Goal: Task Accomplishment & Management: Manage account settings

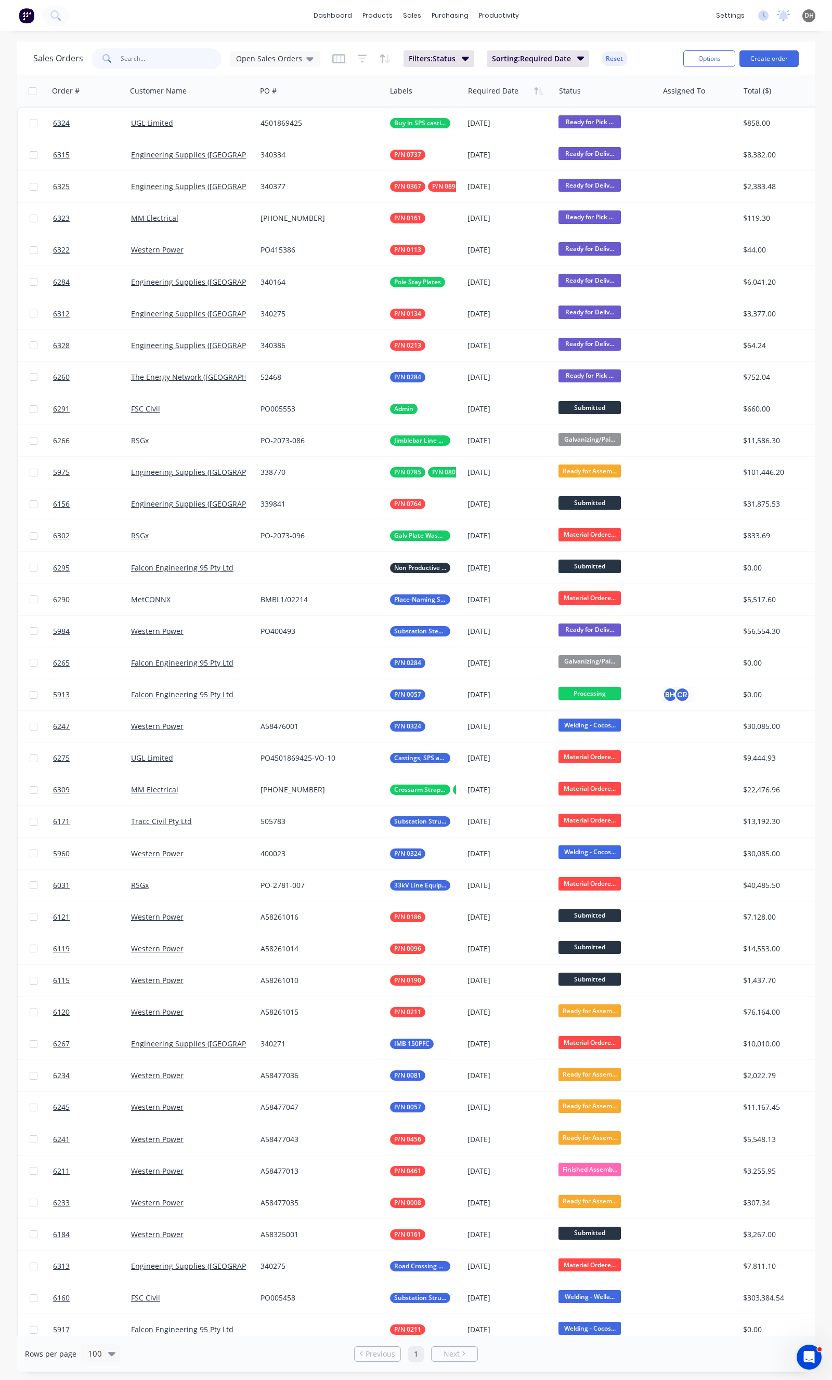
click at [158, 56] on input "text" at bounding box center [171, 58] width 101 height 21
type input "fsc"
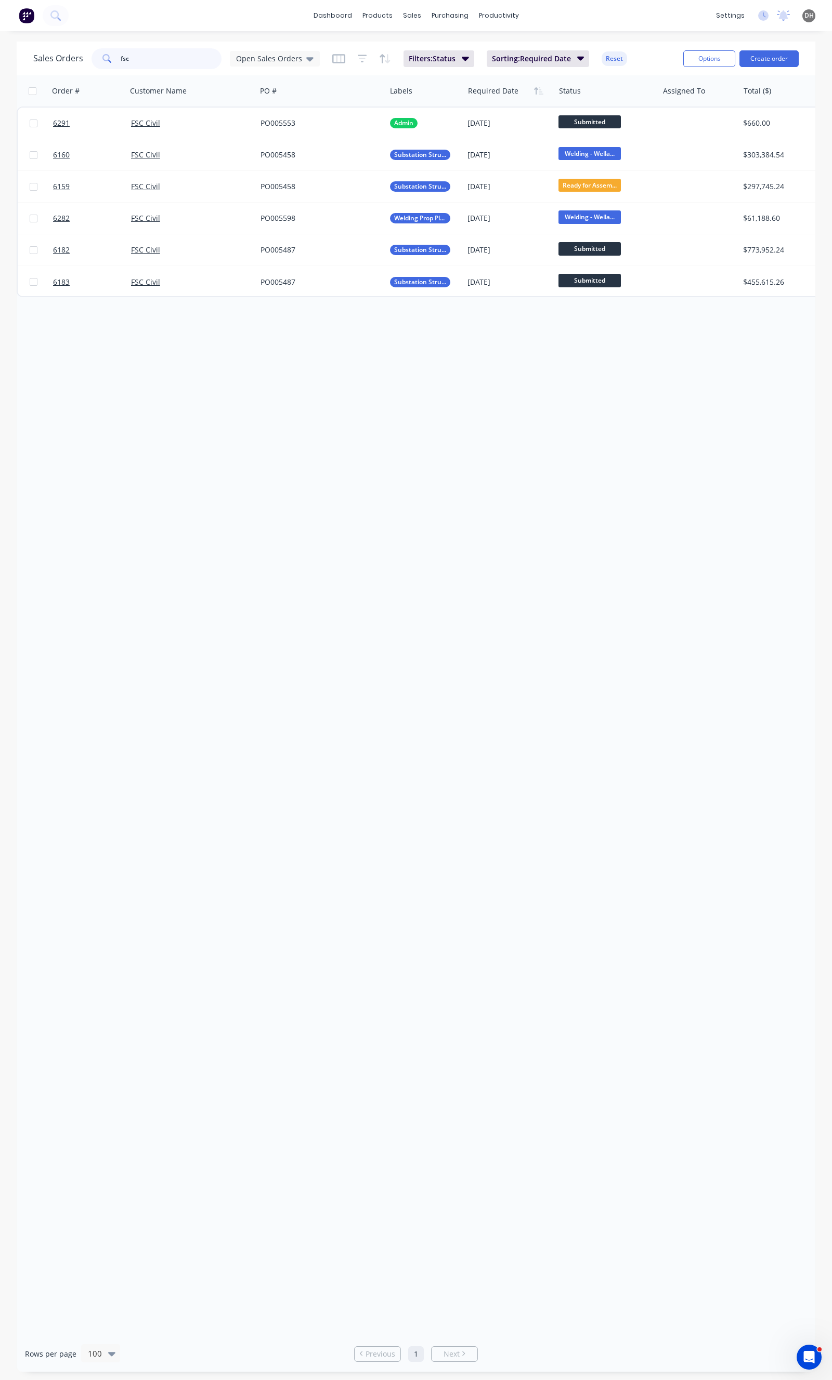
click at [200, 57] on input "fsc" at bounding box center [171, 58] width 101 height 21
click at [199, 57] on input "fsc" at bounding box center [171, 58] width 101 height 21
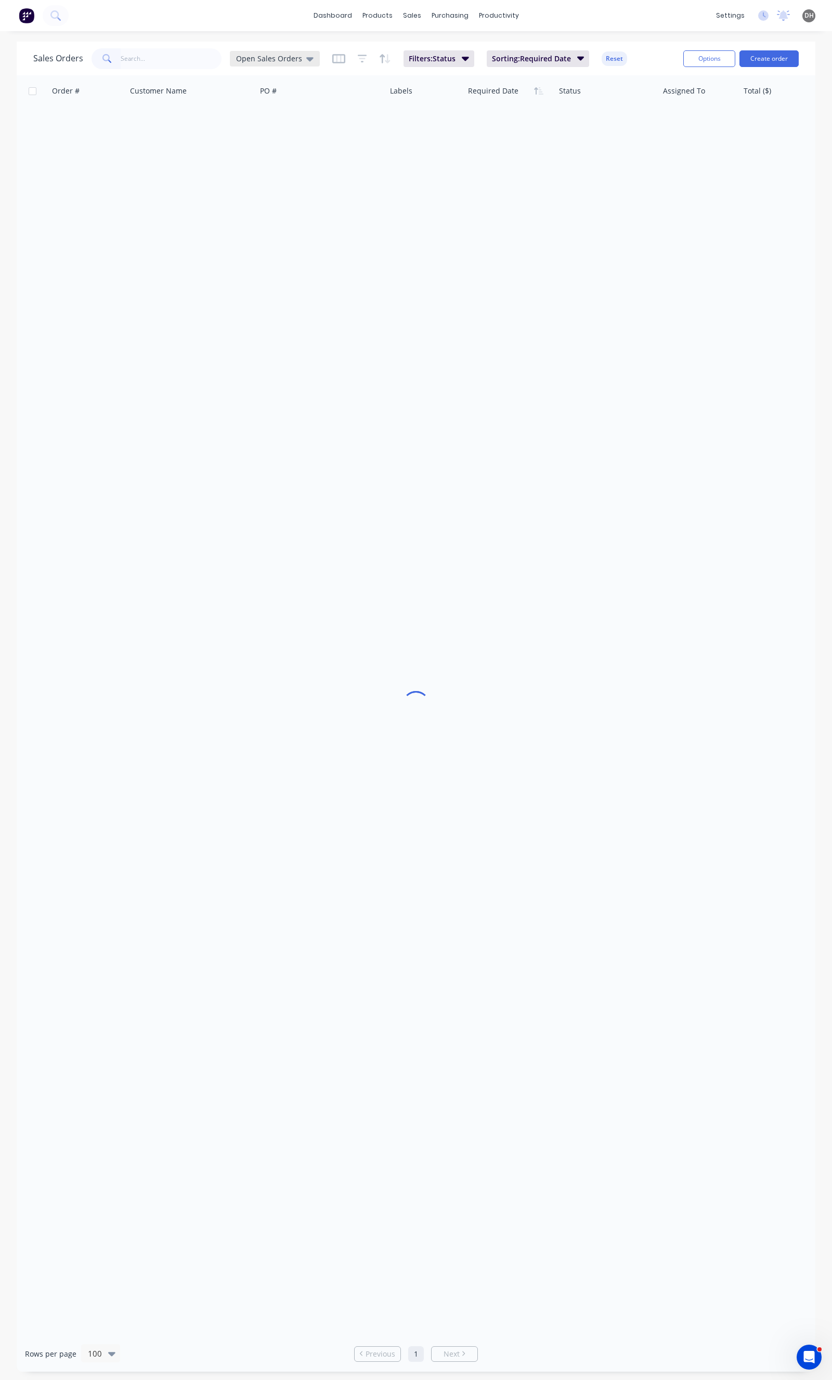
click at [234, 56] on div "Open Sales Orders" at bounding box center [275, 59] width 90 height 16
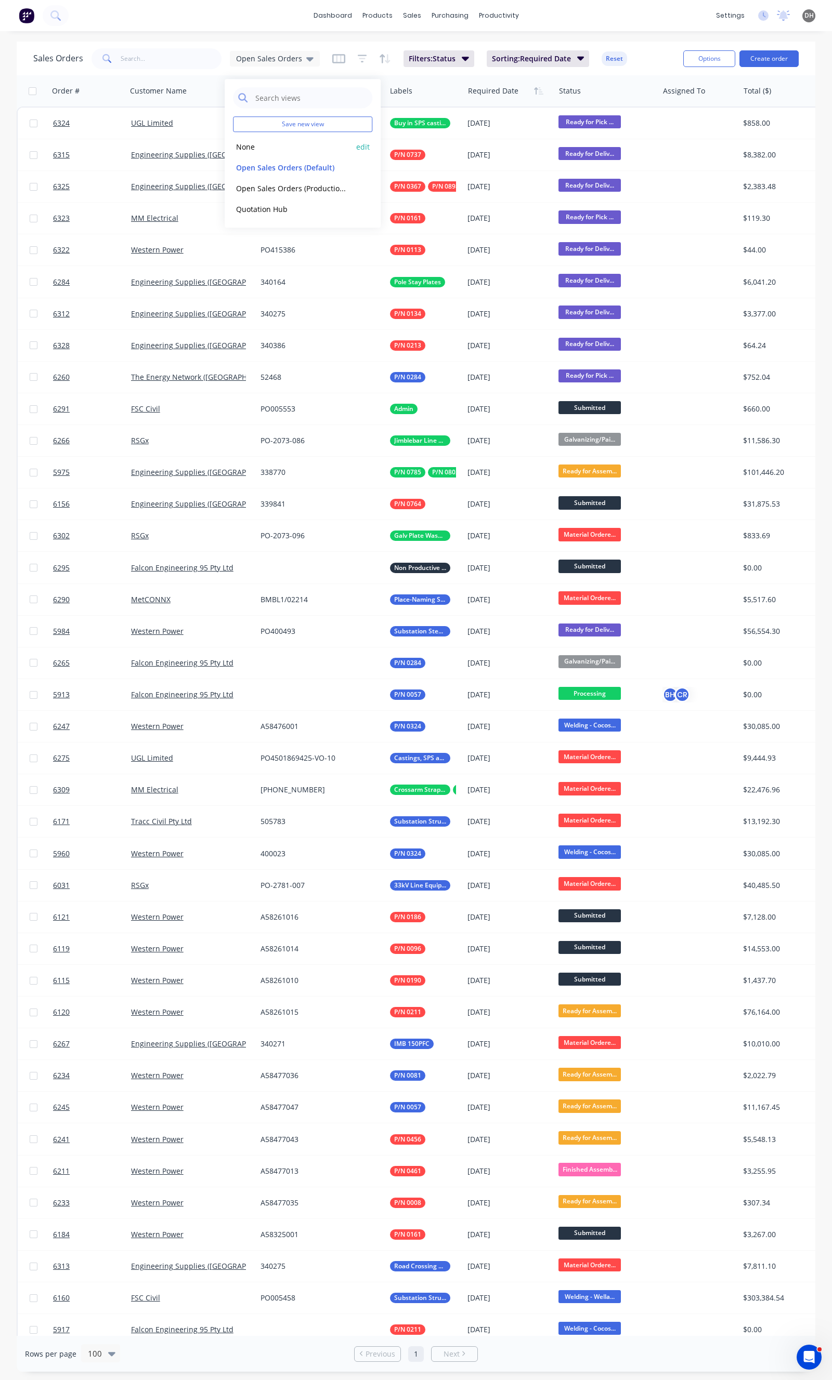
click at [246, 144] on button "None" at bounding box center [292, 147] width 118 height 12
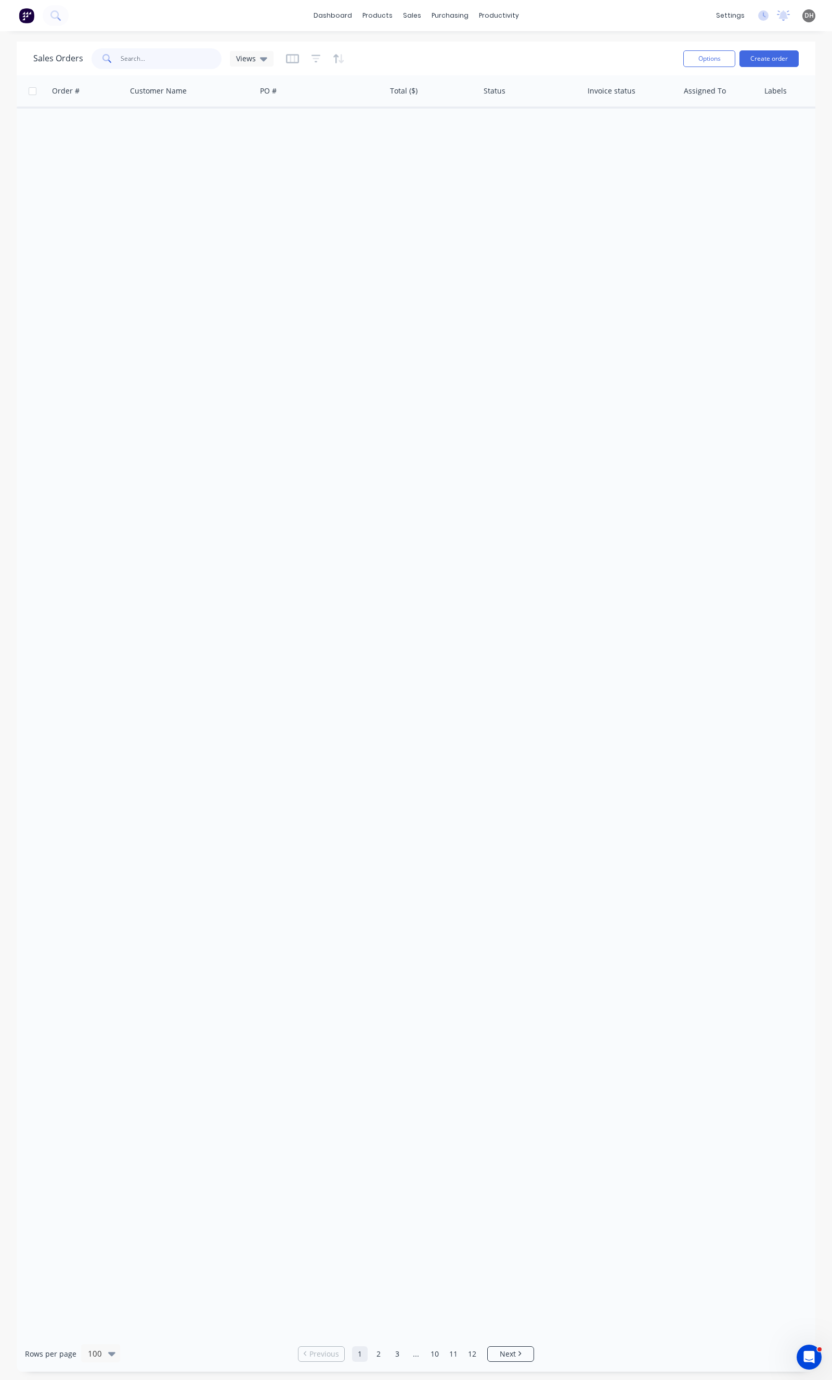
click at [154, 69] on input "text" at bounding box center [171, 58] width 101 height 21
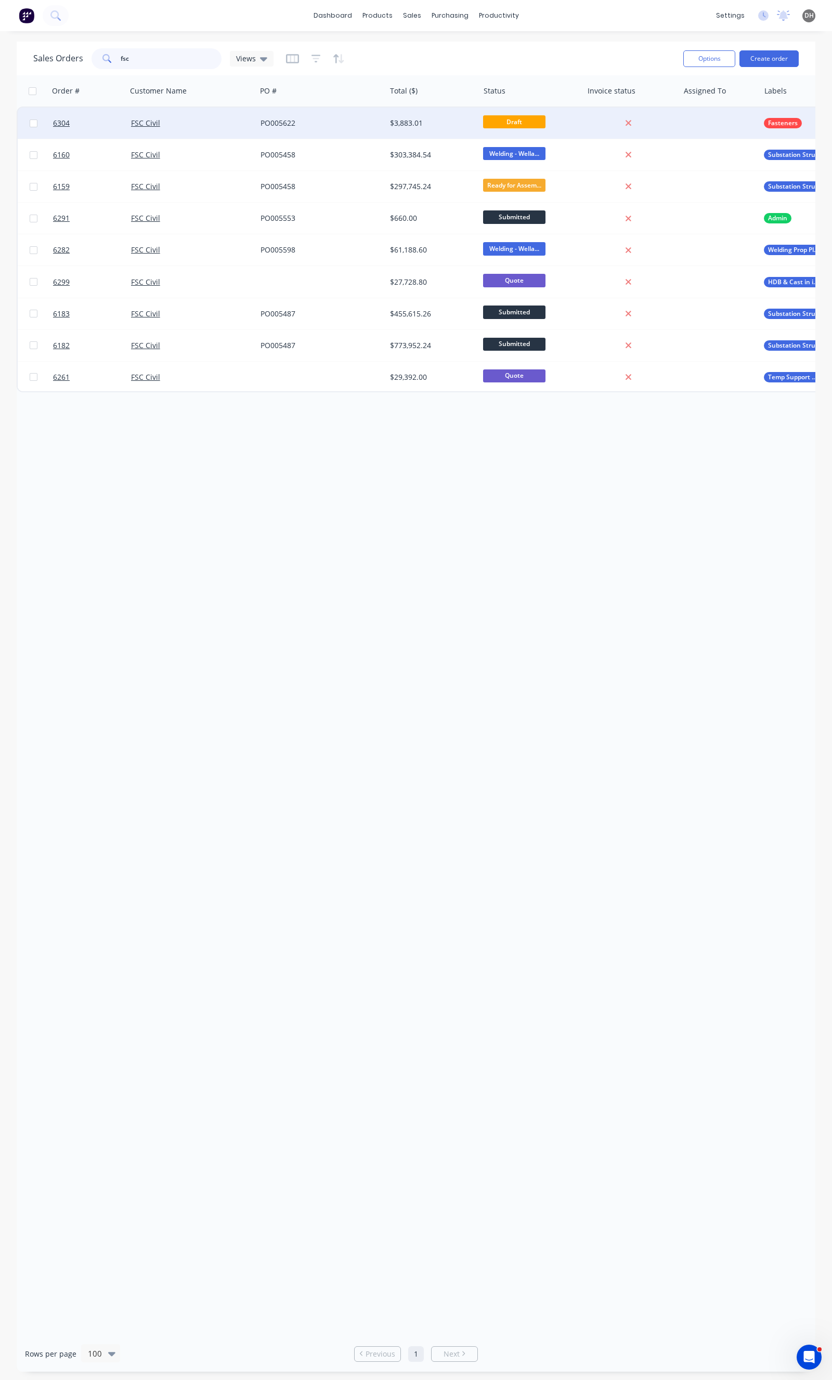
type input "fsc"
click at [350, 129] on div "PO005622" at bounding box center [320, 123] width 129 height 31
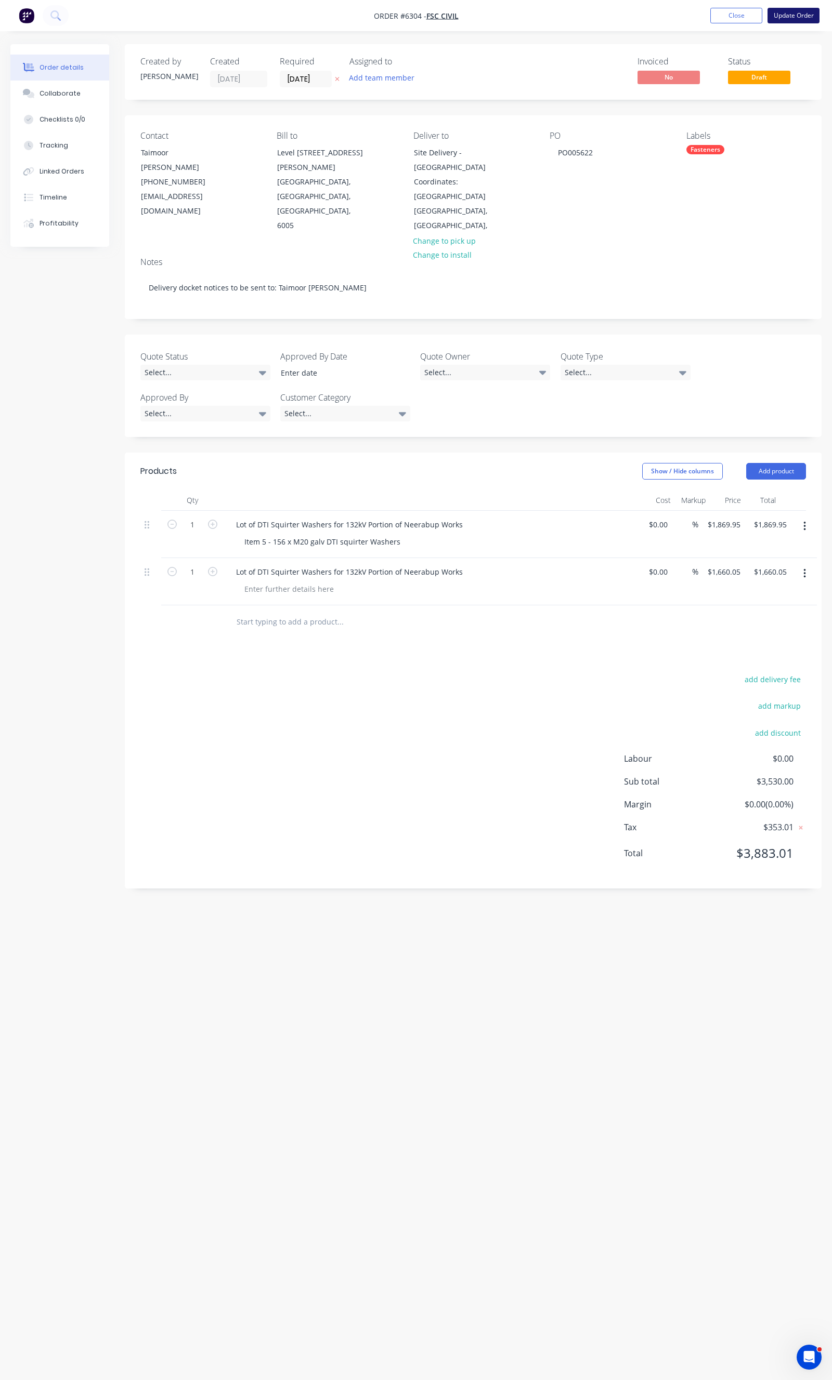
click at [784, 13] on button "Update Order" at bounding box center [793, 16] width 52 height 16
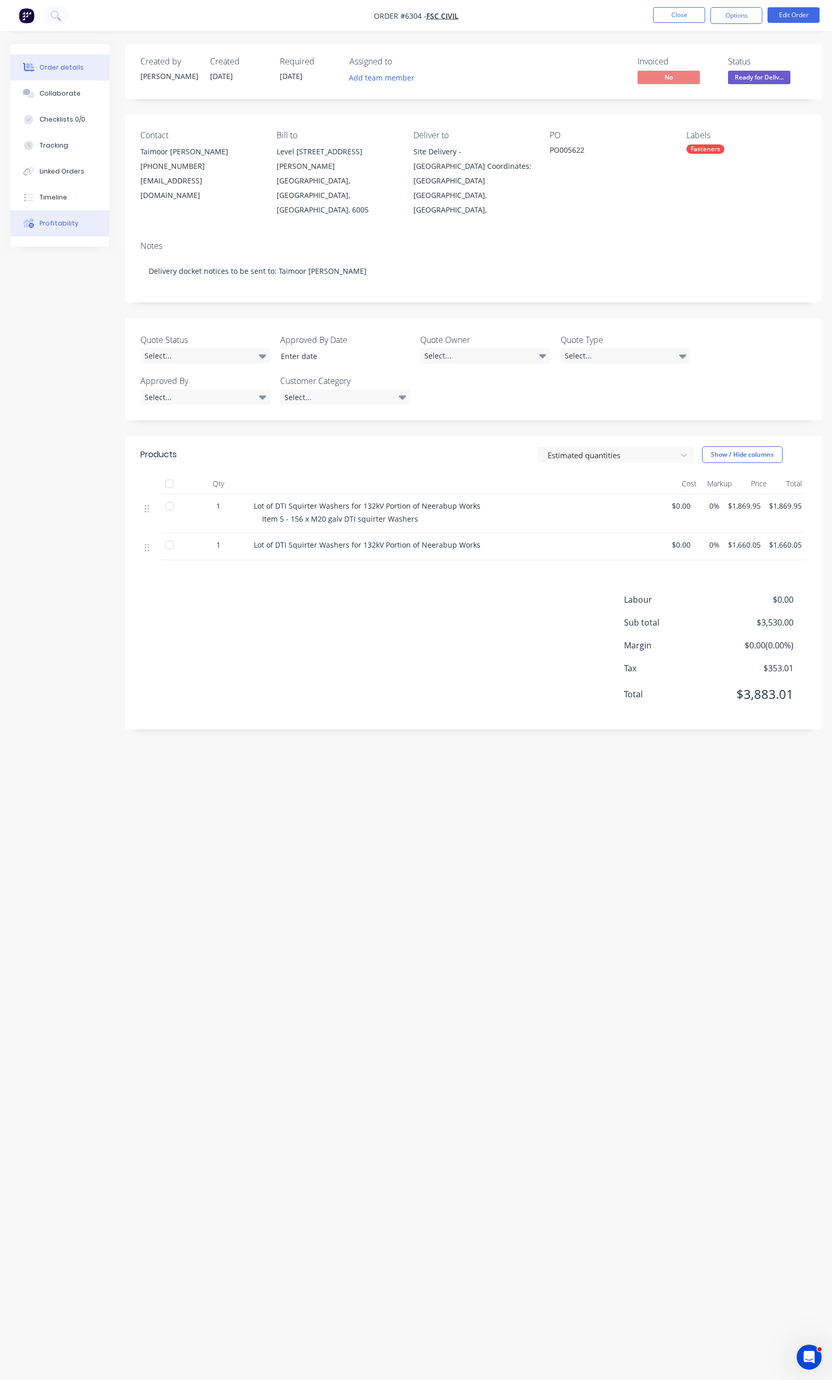
click at [64, 210] on button "Profitability" at bounding box center [59, 223] width 99 height 26
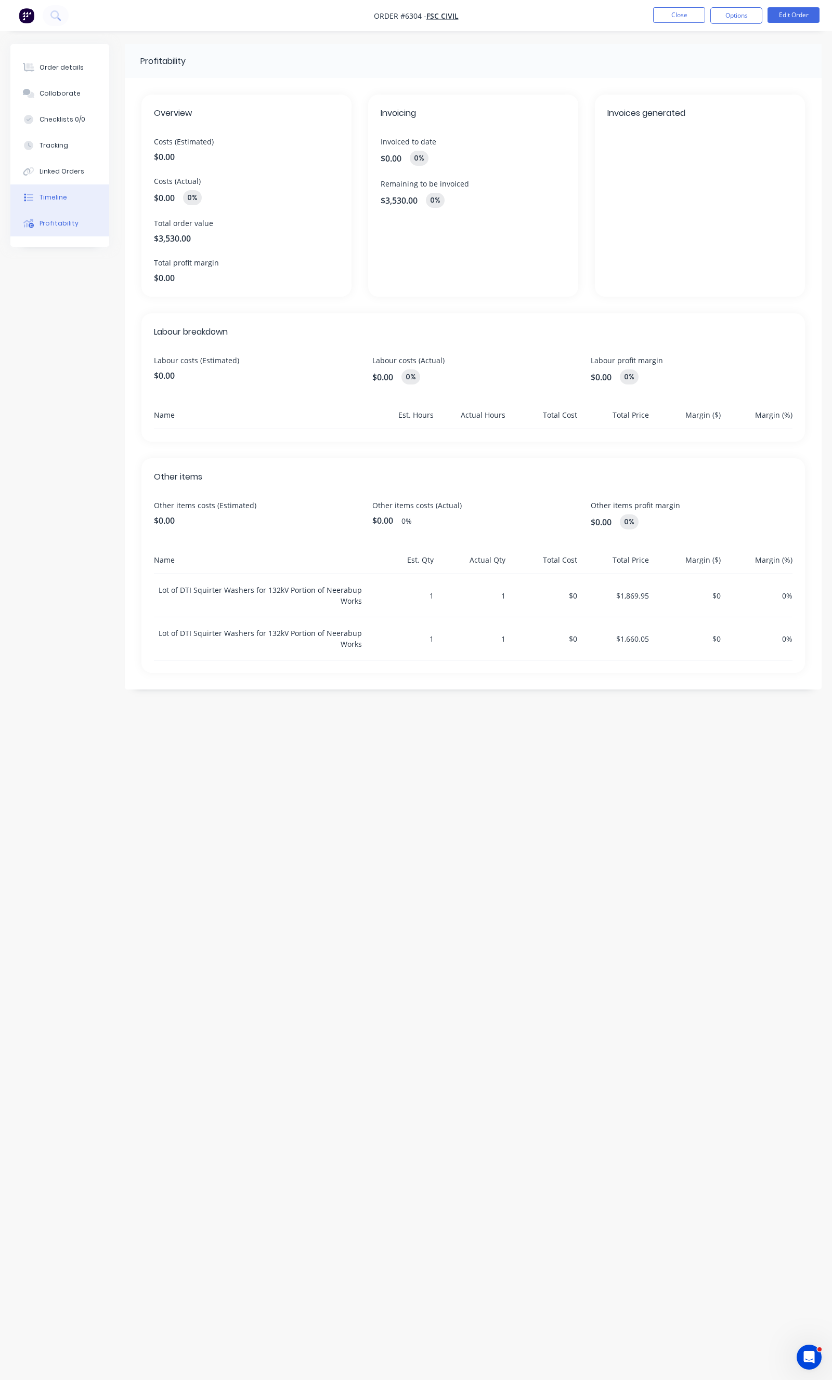
click at [61, 203] on button "Timeline" at bounding box center [59, 197] width 99 height 26
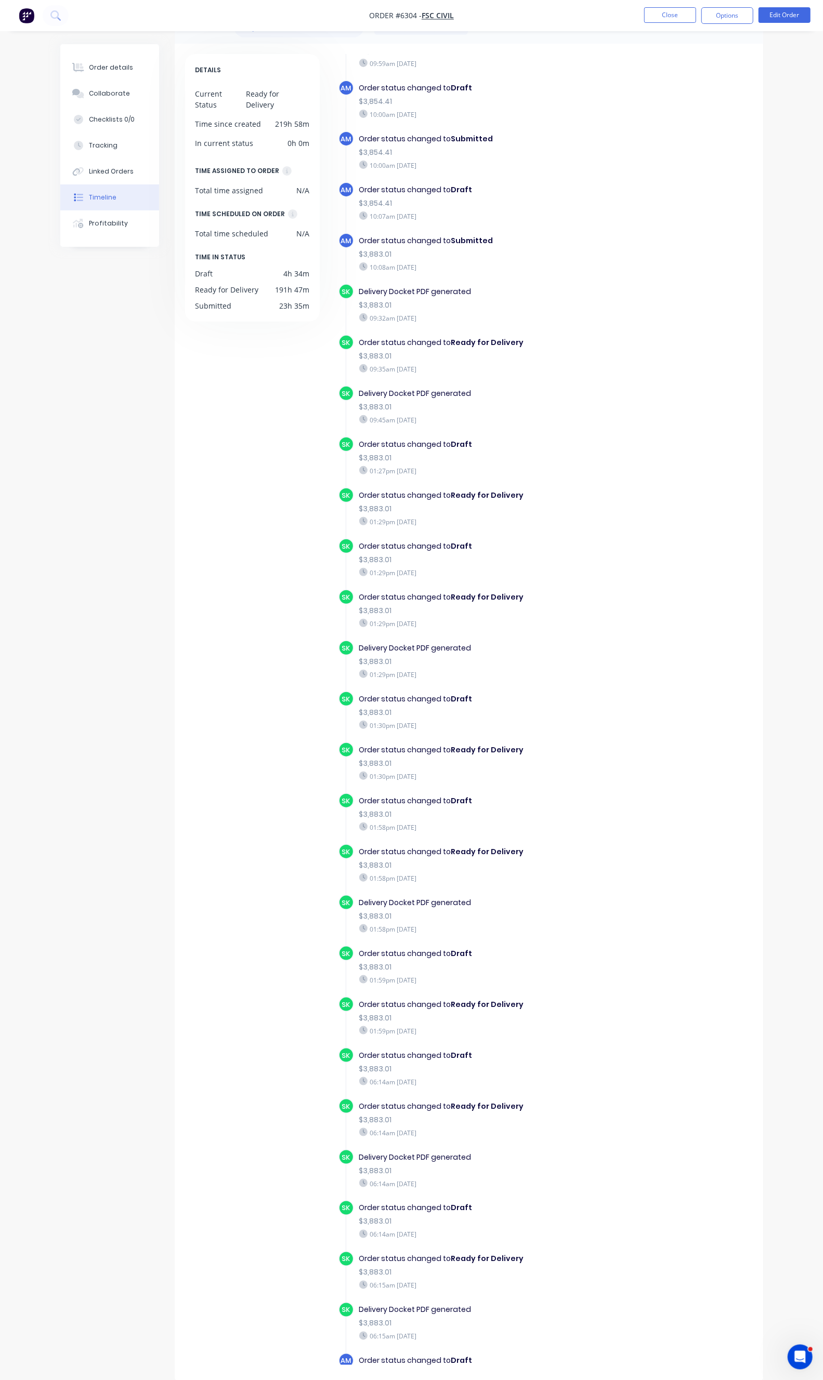
scroll to position [163, 0]
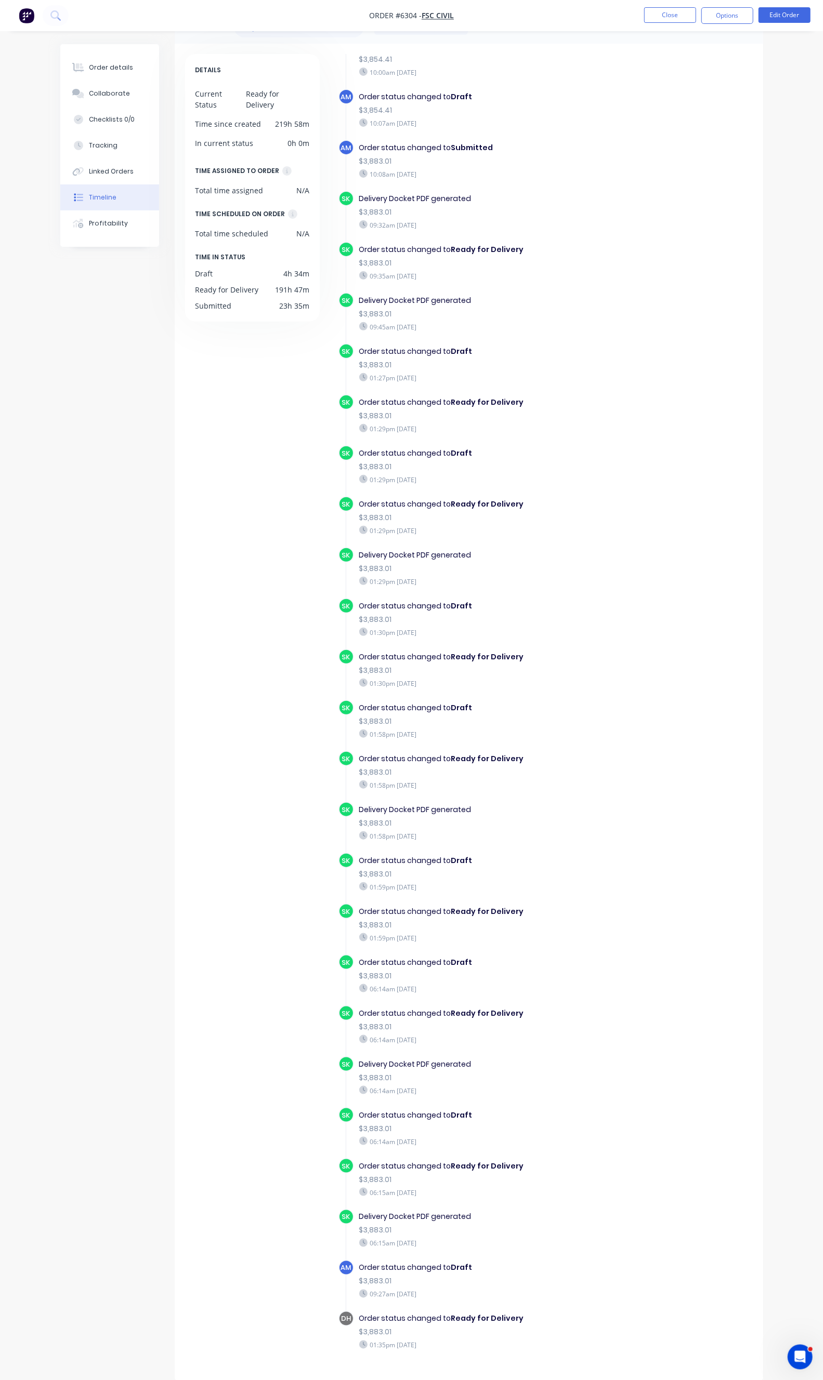
drag, startPoint x: 360, startPoint y: 1267, endPoint x: 423, endPoint y: 1269, distance: 62.4
click at [423, 1290] on div "09:27am Thursday 25/09/25" at bounding box center [486, 1294] width 254 height 9
click at [457, 1263] on div "Order status changed to Draft $3,883.01 09:27am Thursday 25/09/25" at bounding box center [486, 1281] width 265 height 42
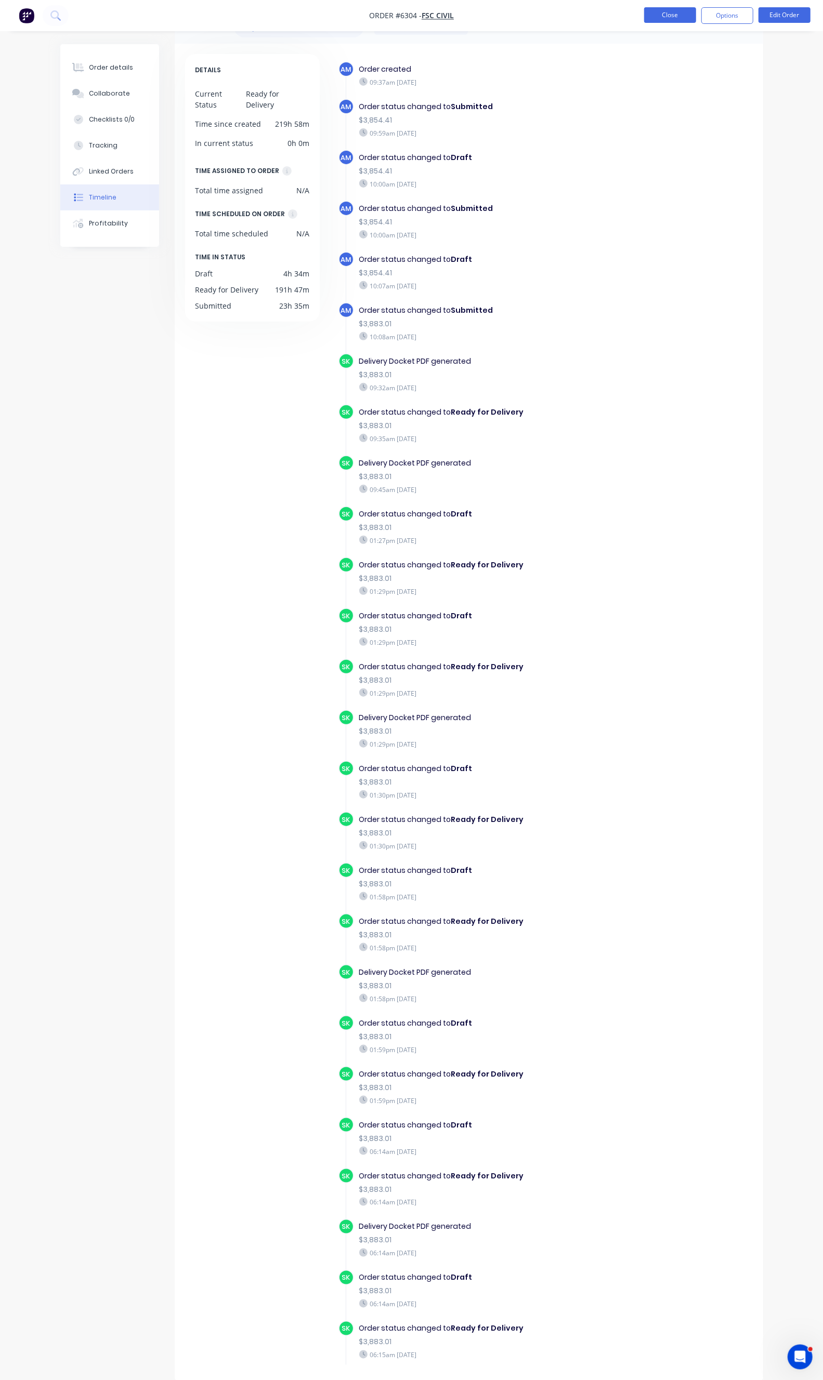
click at [650, 12] on button "Close" at bounding box center [670, 15] width 52 height 16
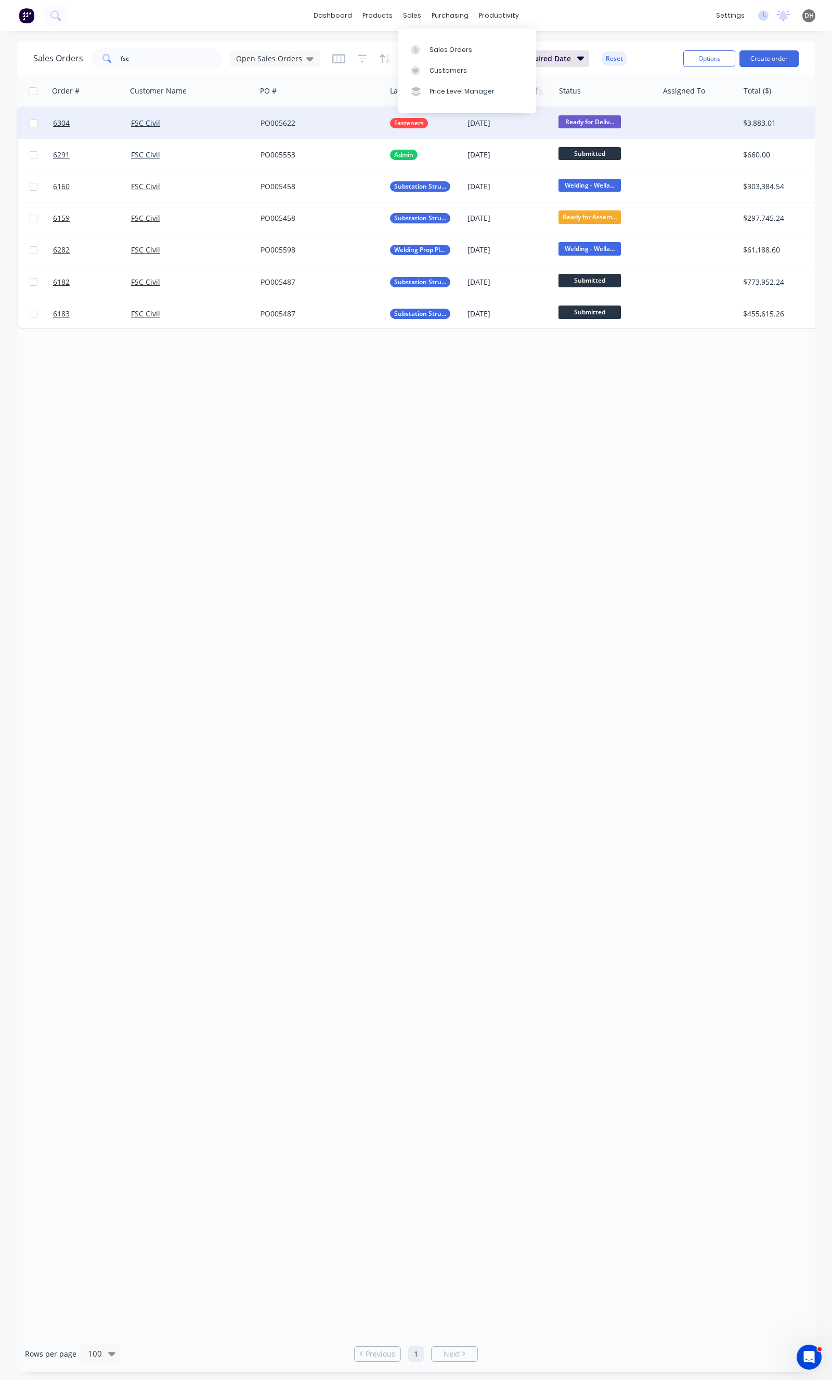
click at [345, 111] on div "PO005622" at bounding box center [320, 123] width 129 height 31
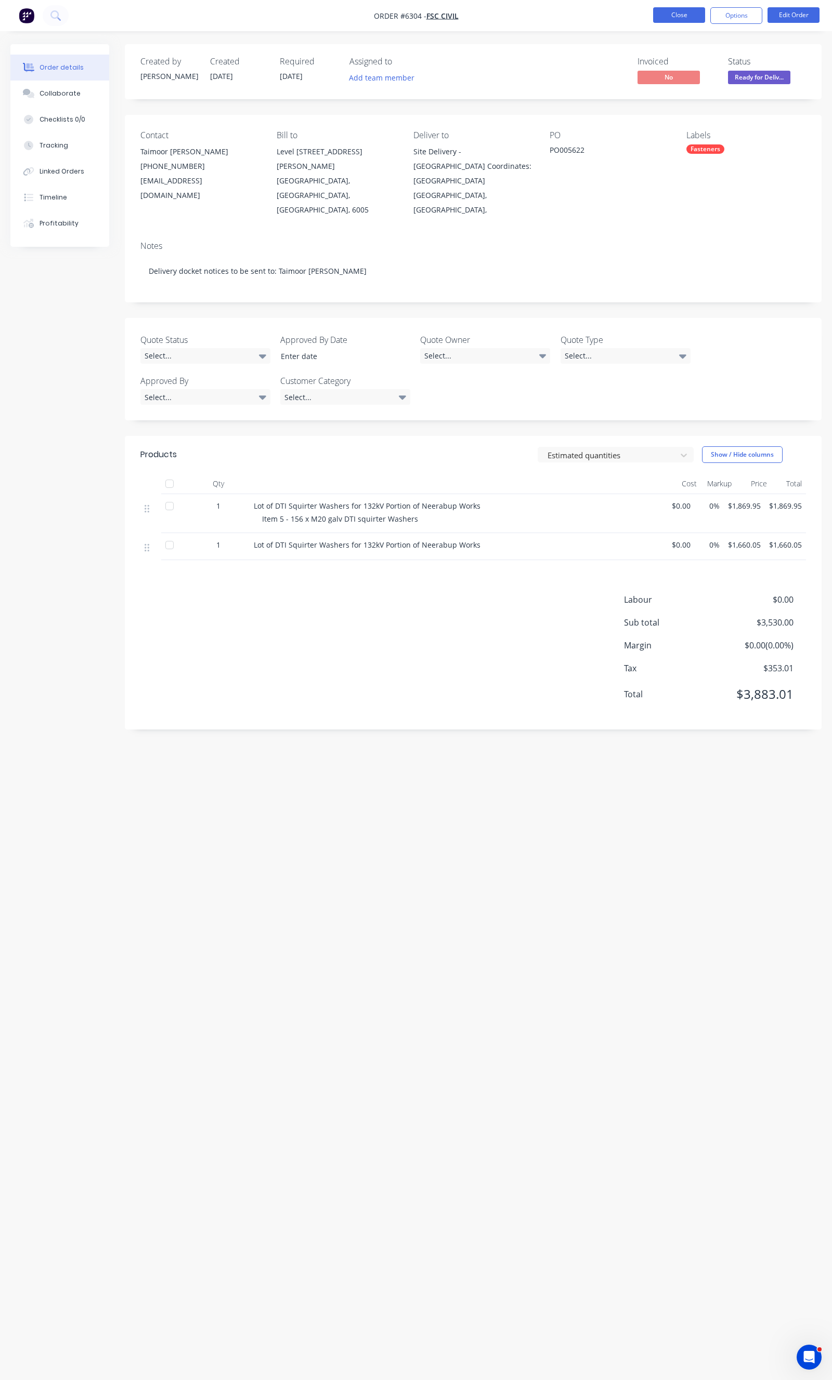
click at [678, 8] on button "Close" at bounding box center [679, 15] width 52 height 16
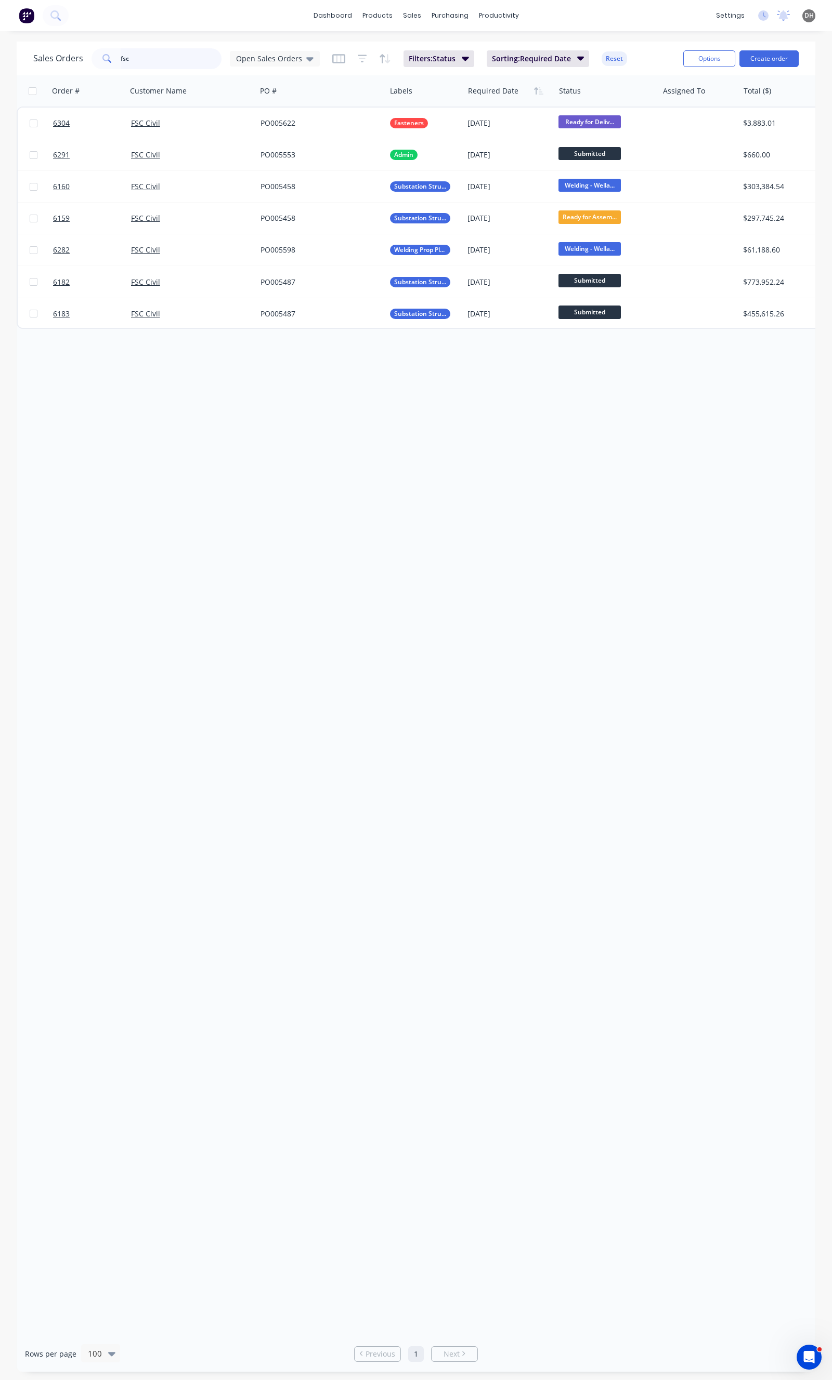
click at [187, 61] on input "fsc" at bounding box center [171, 58] width 101 height 21
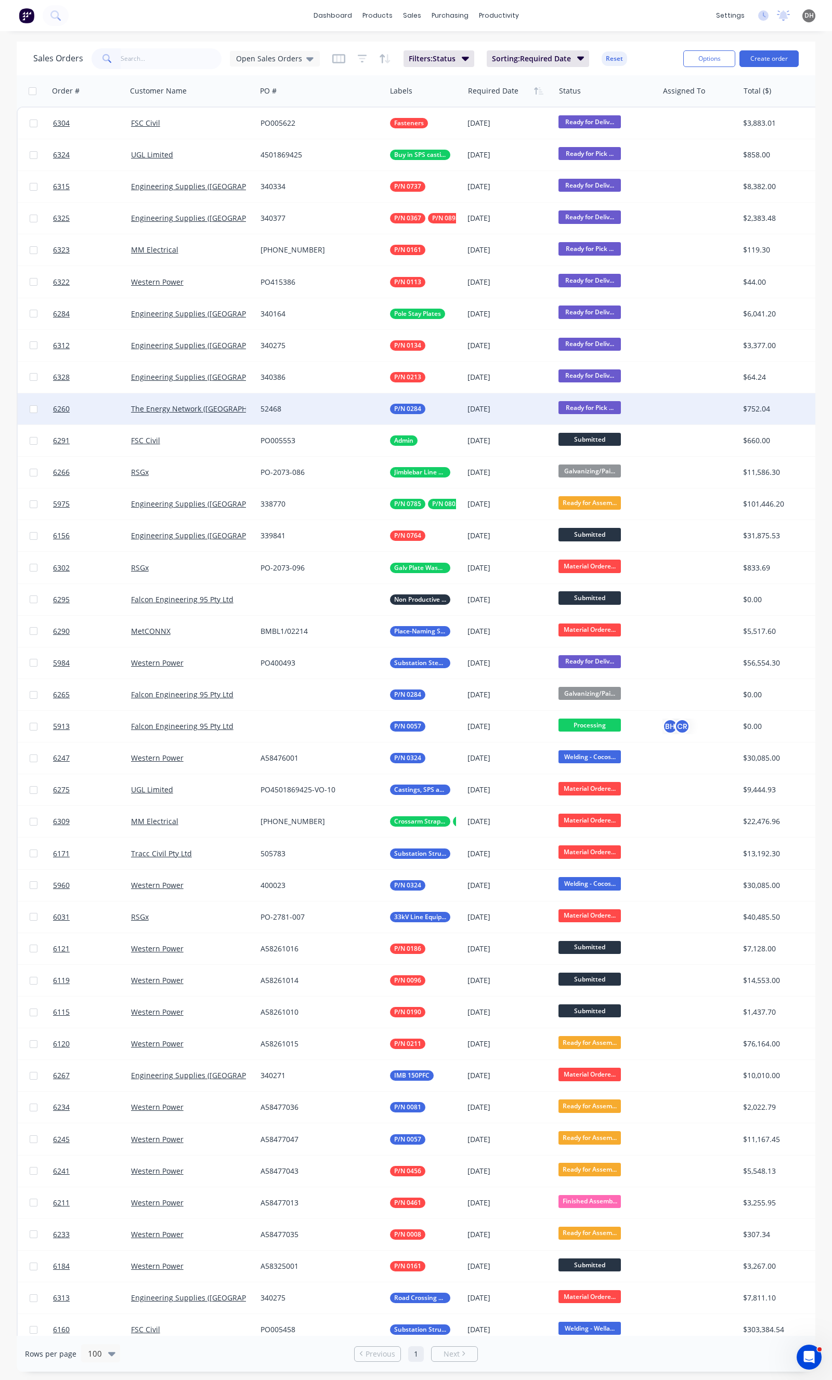
click at [487, 412] on div "[DATE]" at bounding box center [508, 409] width 83 height 10
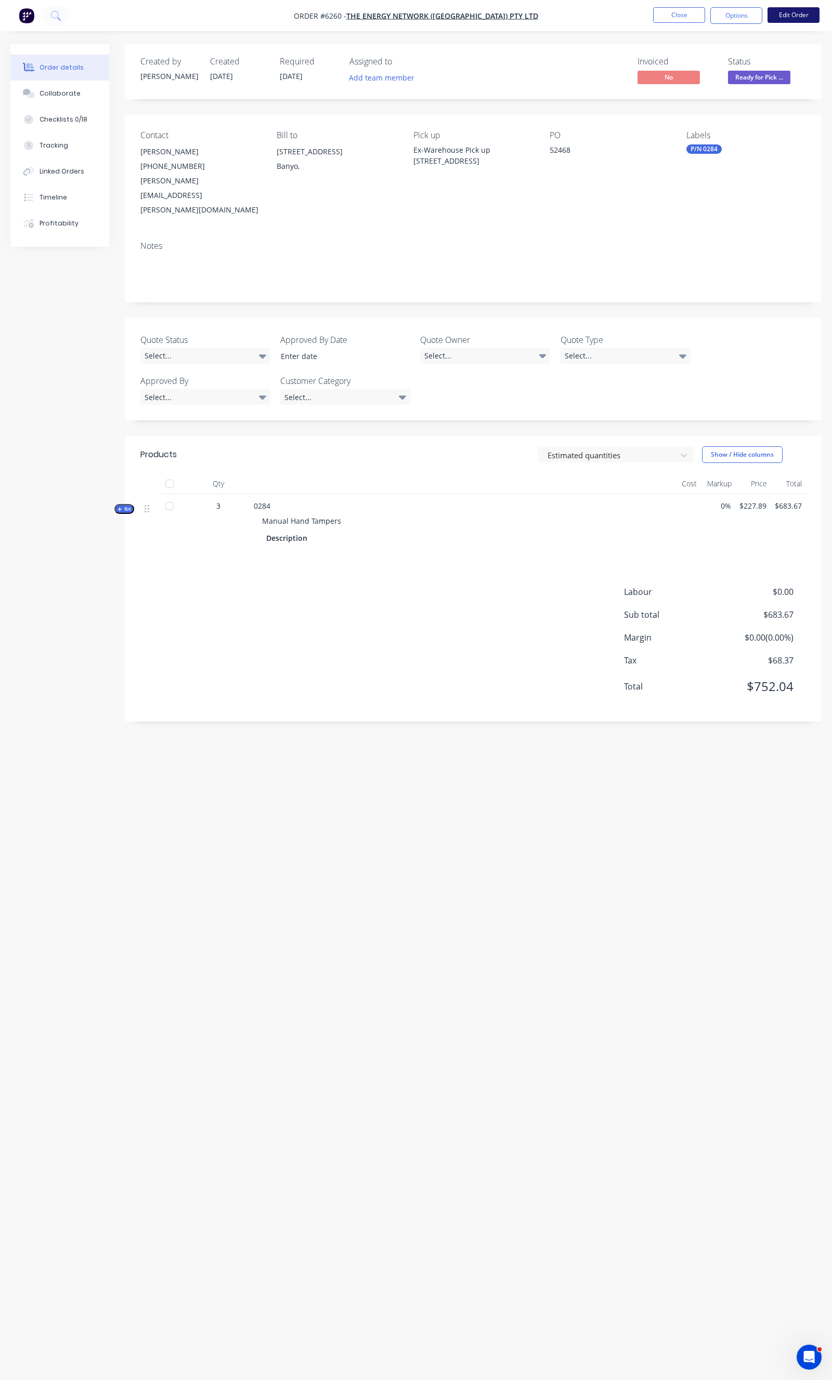
click at [787, 18] on button "Edit Order" at bounding box center [793, 15] width 52 height 16
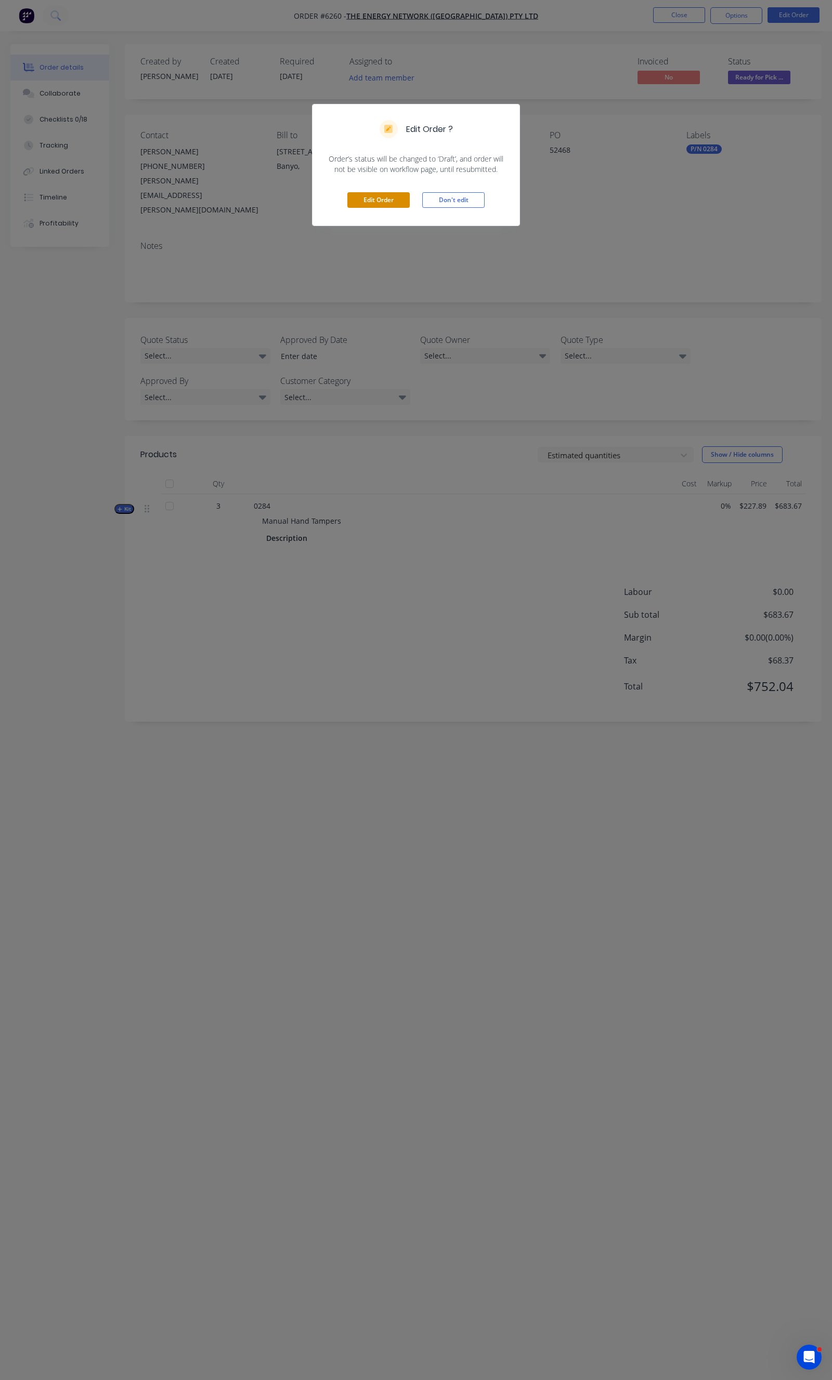
click at [371, 205] on button "Edit Order" at bounding box center [378, 200] width 62 height 16
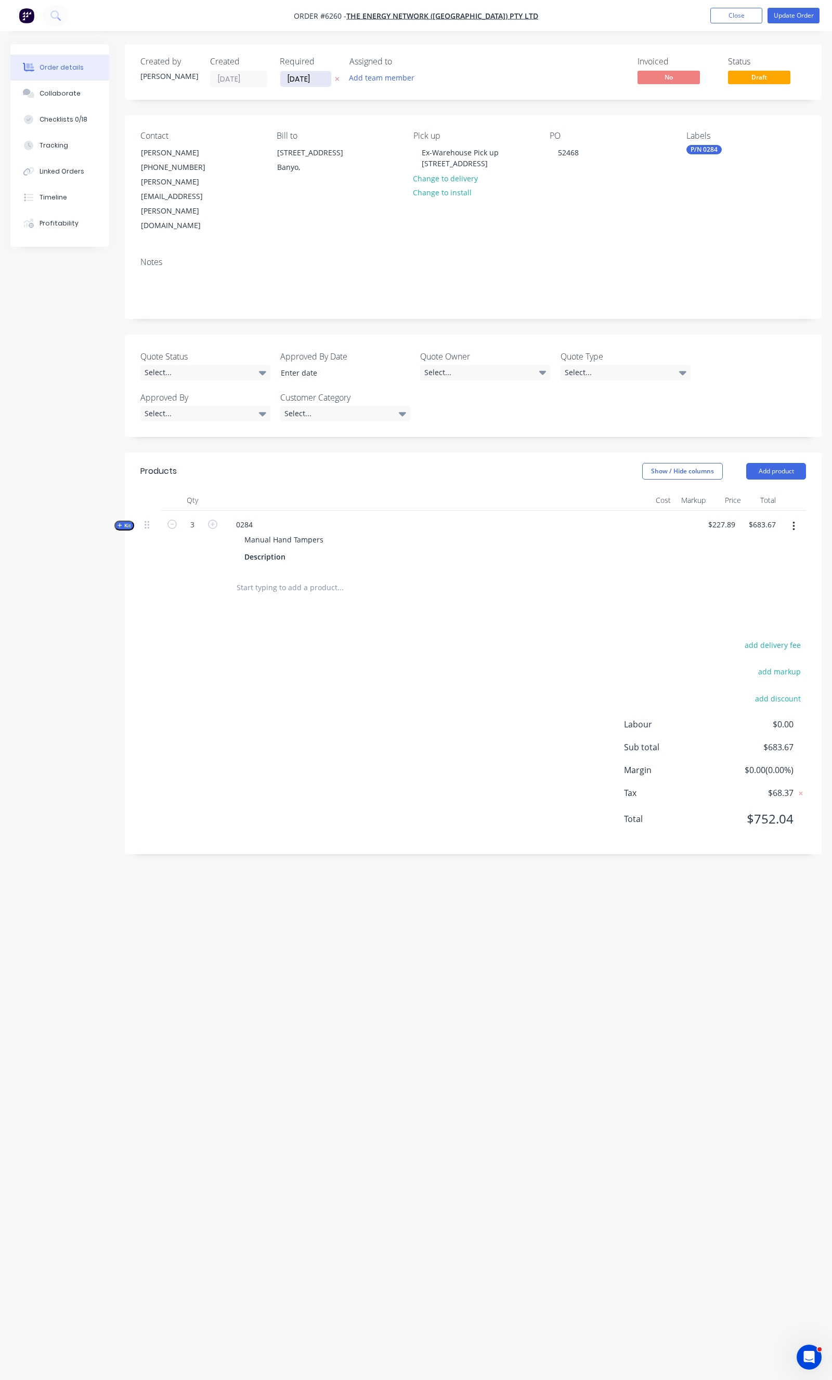
click at [294, 78] on input "26/09/25" at bounding box center [305, 79] width 51 height 16
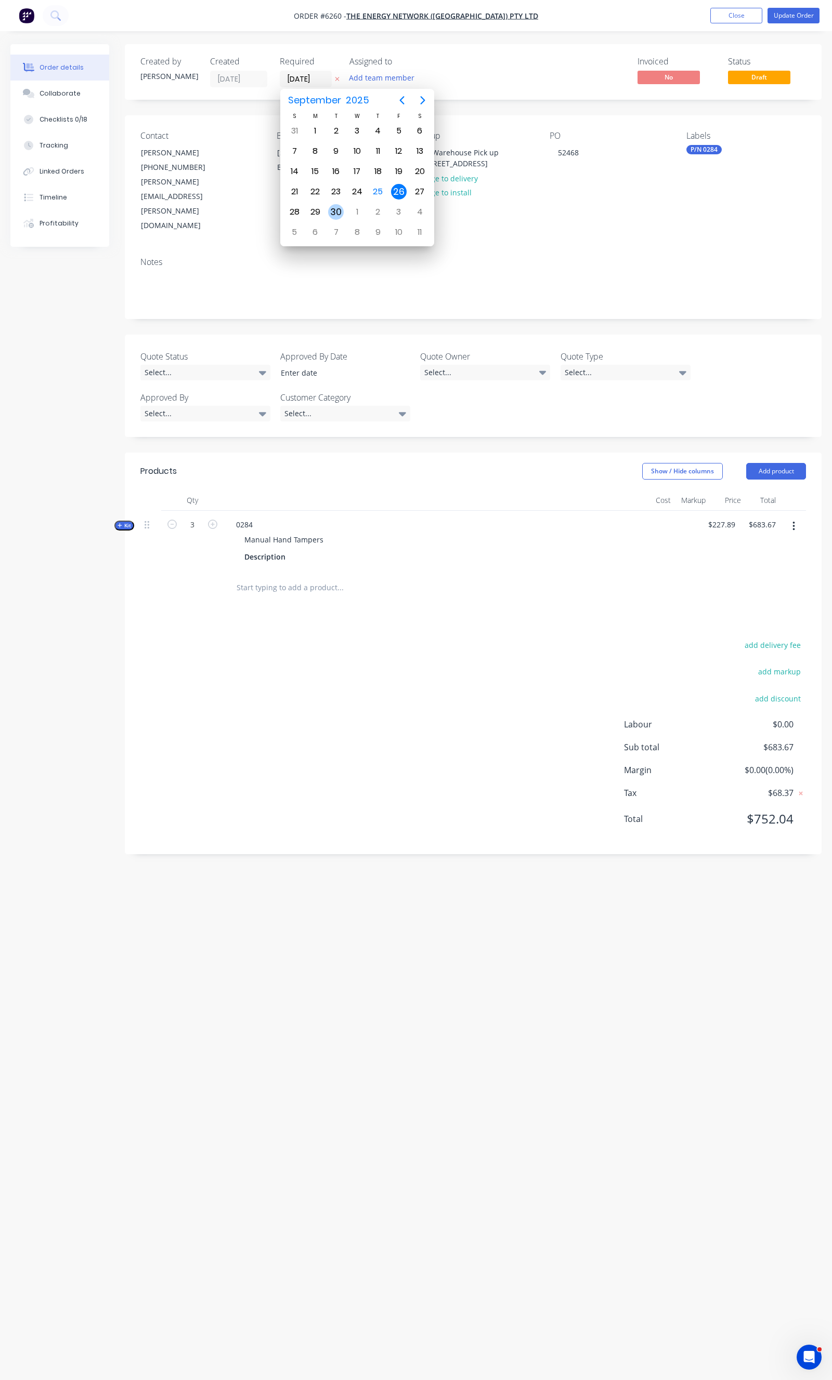
click at [330, 208] on div "30" at bounding box center [336, 212] width 16 height 16
type input "30/09/25"
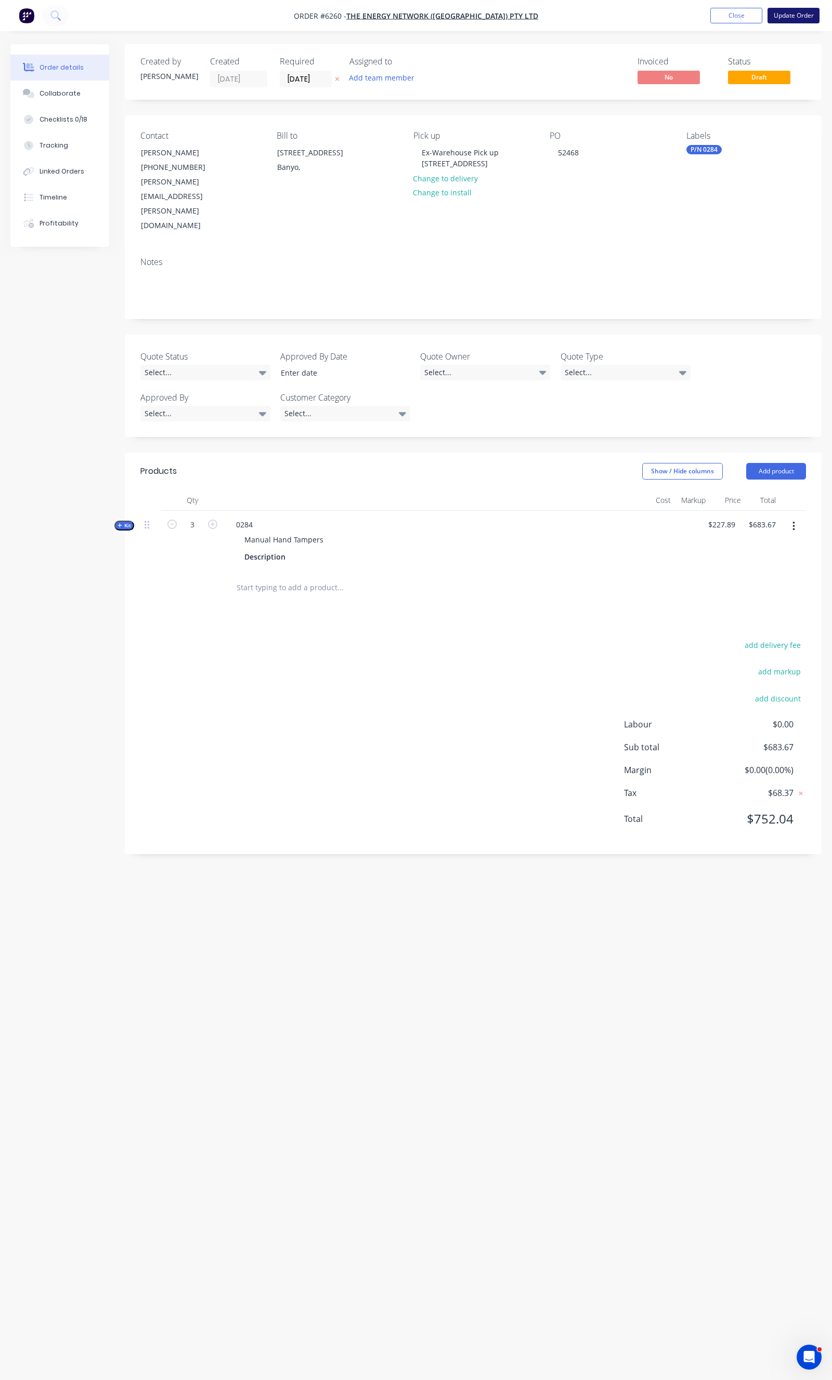
click at [780, 16] on button "Update Order" at bounding box center [793, 16] width 52 height 16
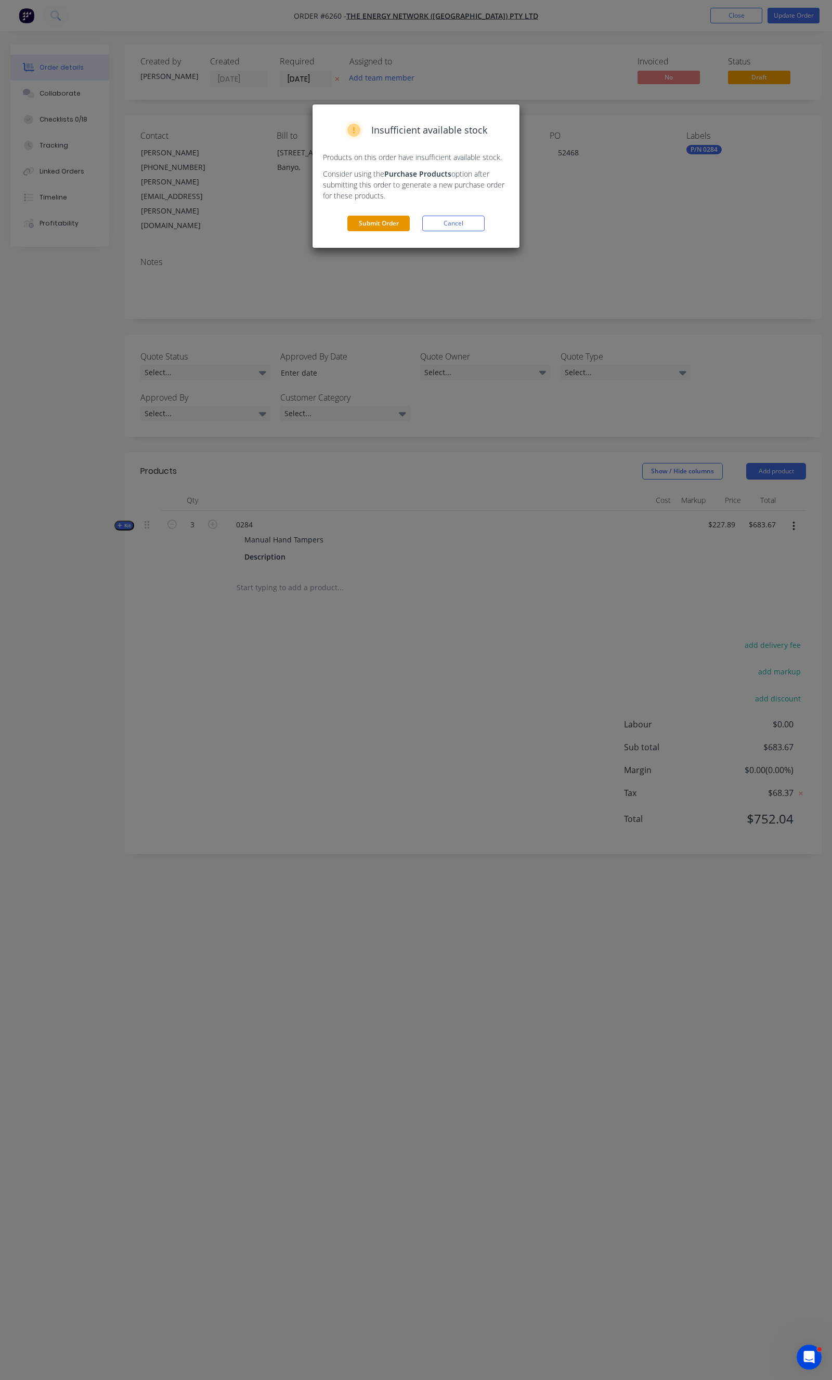
click at [361, 230] on button "Submit Order" at bounding box center [378, 224] width 62 height 16
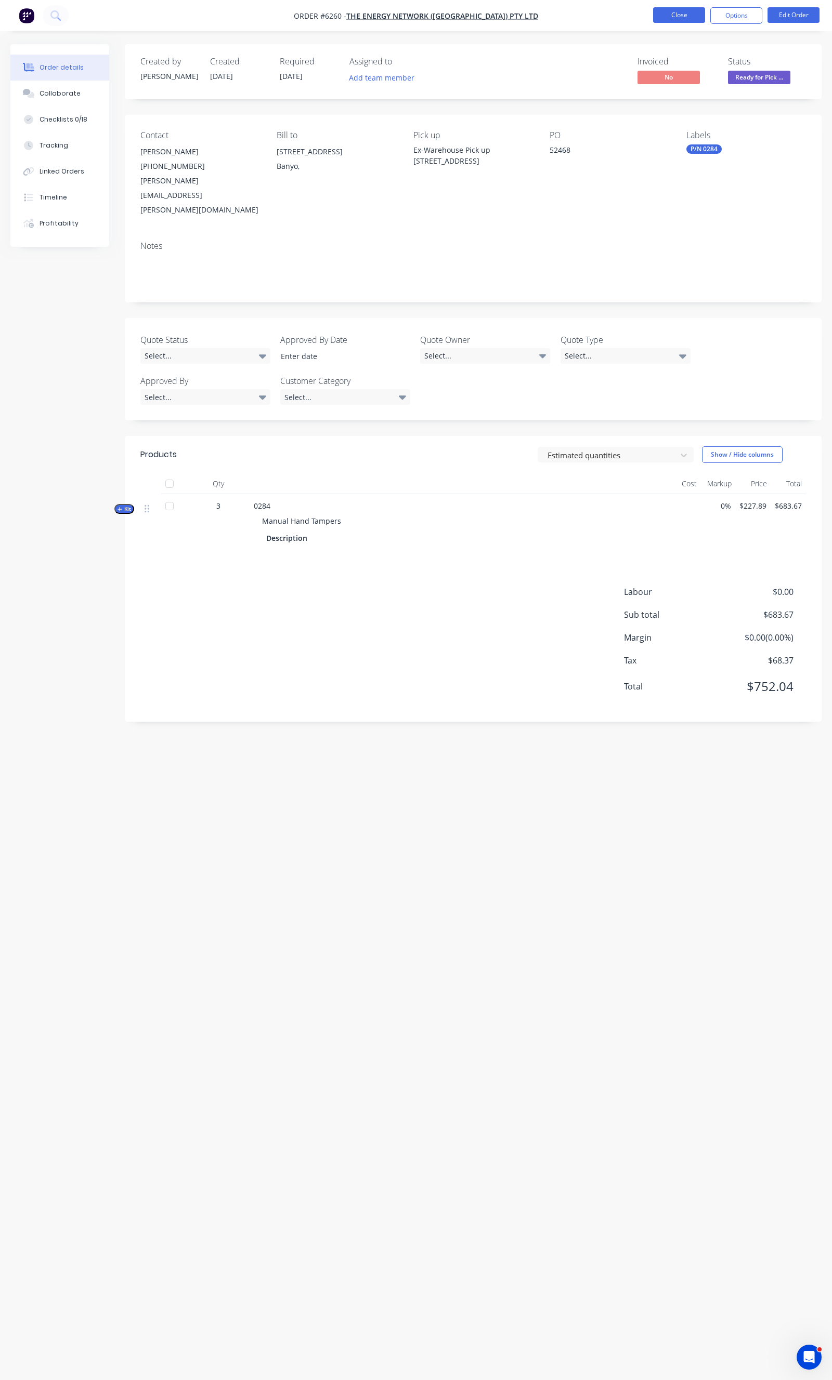
click at [665, 16] on button "Close" at bounding box center [679, 15] width 52 height 16
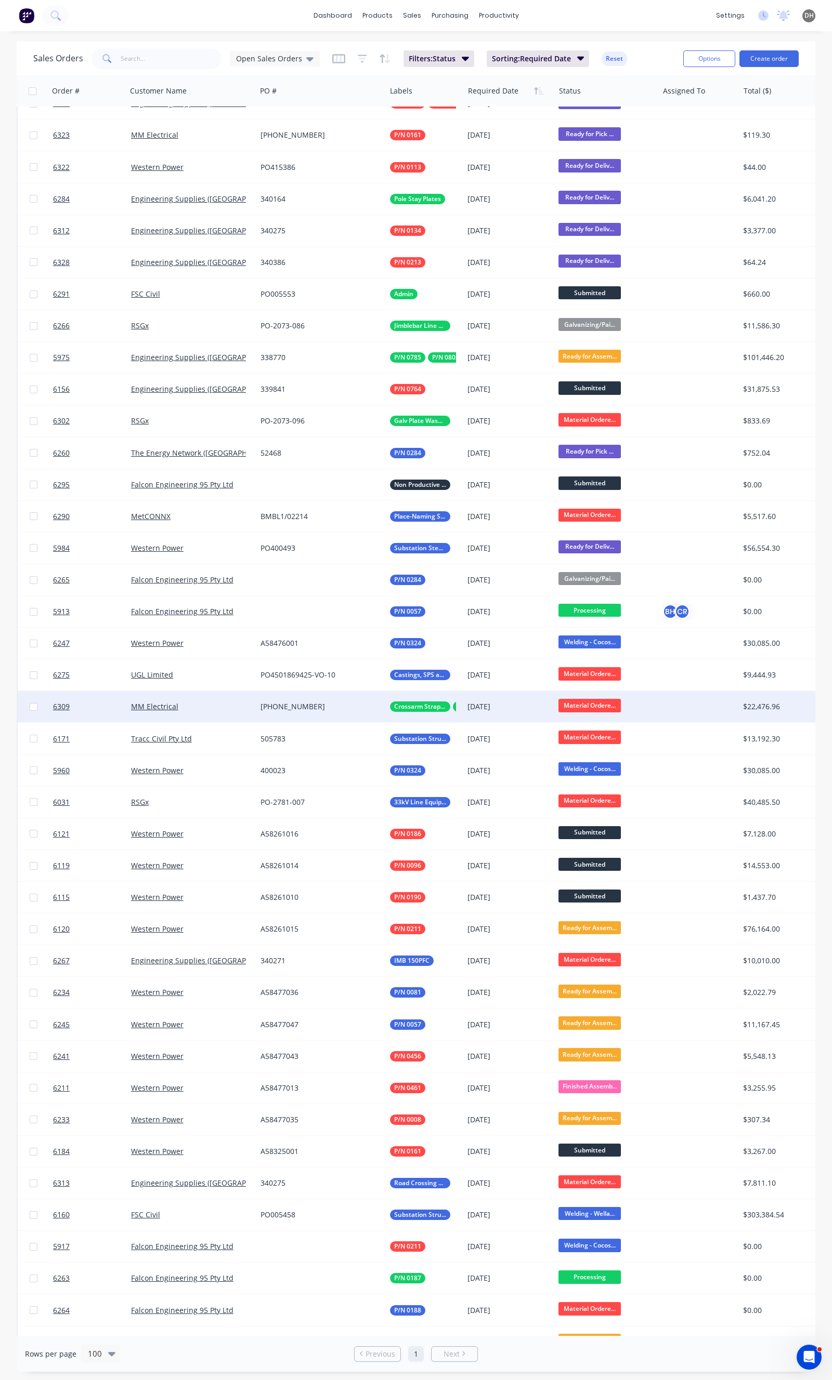
scroll to position [115, 0]
